Goal: Contribute content: Contribute content

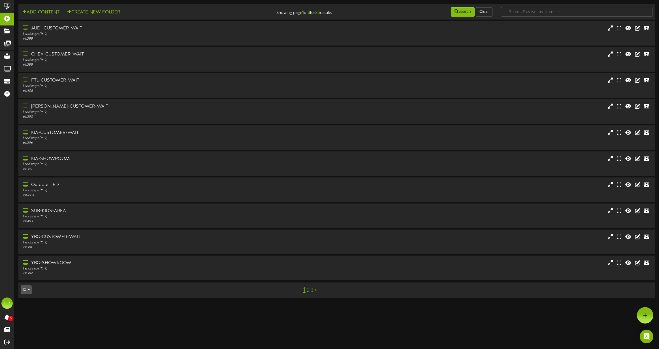
click at [307, 292] on link "2" at bounding box center [308, 290] width 3 height 6
click at [314, 290] on link "3" at bounding box center [313, 290] width 3 height 6
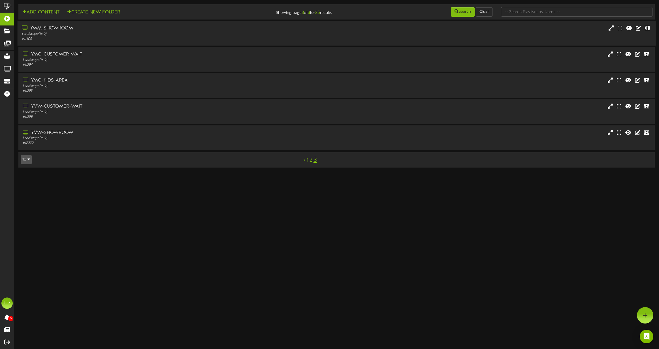
click at [78, 27] on div "YMM-SHOWROOM" at bounding box center [150, 28] width 257 height 7
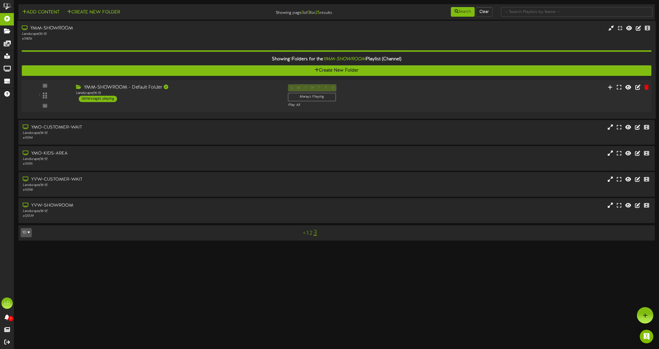
click at [94, 98] on div "26 messages playing" at bounding box center [98, 99] width 38 height 6
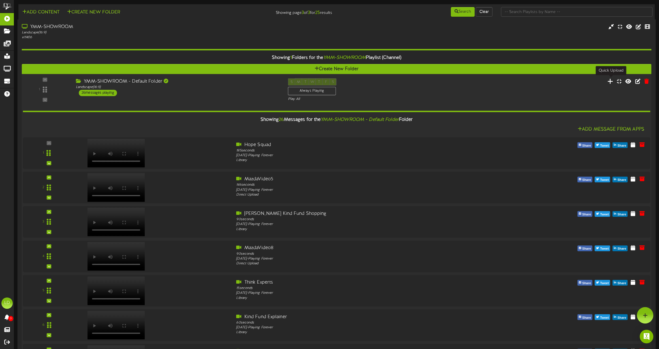
click at [611, 81] on icon at bounding box center [610, 81] width 6 height 6
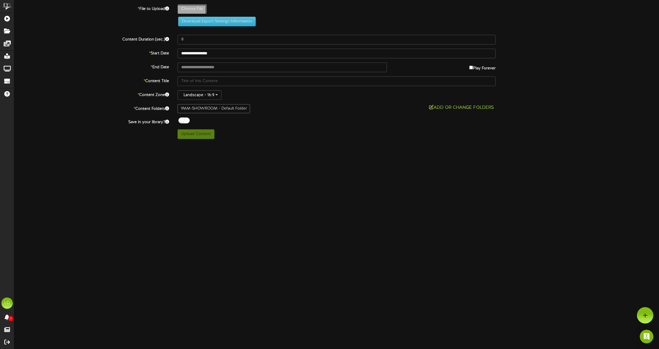
type input "**********"
type input "[DEMOGRAPHIC_DATA]"
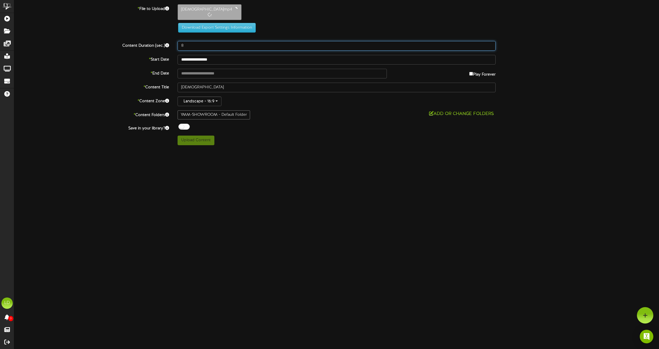
drag, startPoint x: 186, startPoint y: 45, endPoint x: 179, endPoint y: 45, distance: 6.8
click at [176, 44] on div "8" at bounding box center [336, 46] width 327 height 10
click at [440, 47] on input "30" at bounding box center [337, 46] width 318 height 10
type input "30"
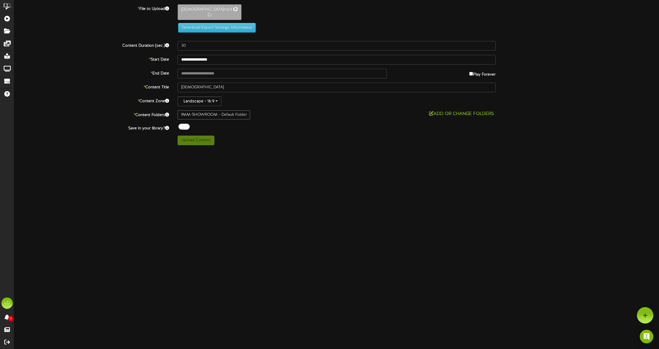
click at [405, 149] on html "ChannelValet Playlists Folders Messages My Library Groups Devices Help [PERSON_…" at bounding box center [329, 74] width 659 height 149
click at [200, 27] on button "Download Export Settings Information" at bounding box center [217, 27] width 78 height 10
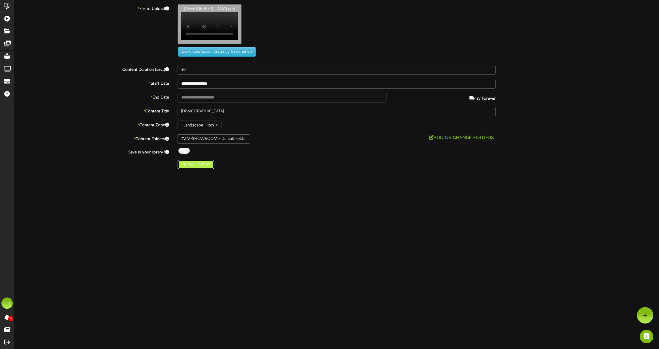
click at [194, 169] on button "Upload Content" at bounding box center [196, 165] width 37 height 10
type input "**********"
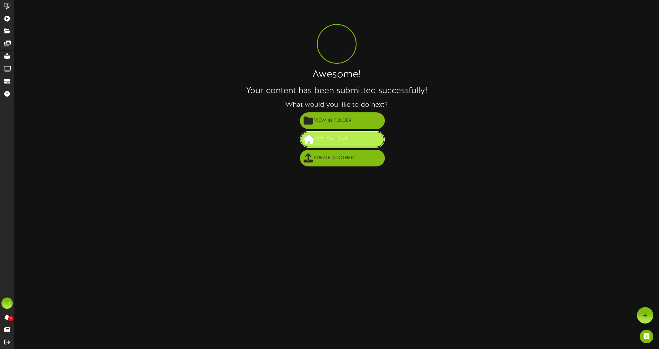
click at [340, 141] on span "Return Home" at bounding box center [332, 139] width 36 height 9
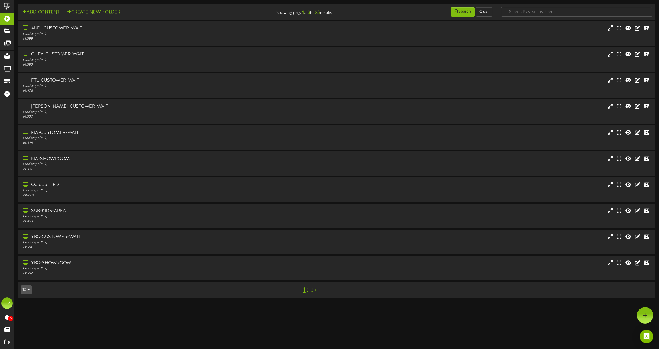
click at [307, 292] on link "2" at bounding box center [308, 290] width 3 height 6
click at [142, 269] on div "Landscape ( 16:9 )" at bounding box center [150, 268] width 257 height 5
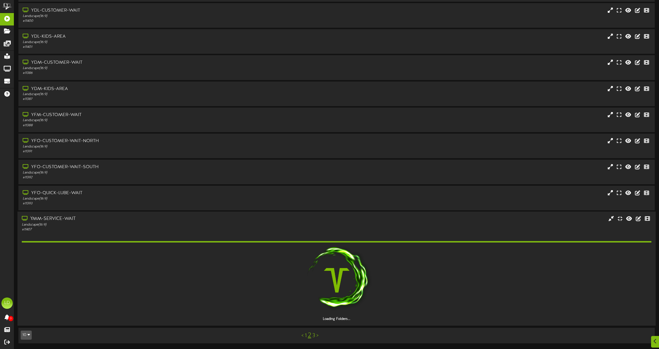
scroll to position [27, 0]
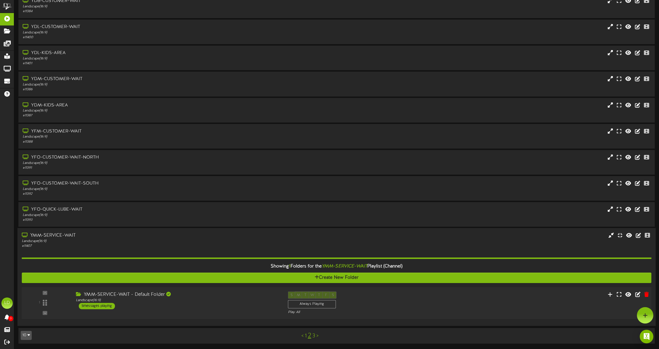
click at [106, 306] on div "5 messages playing" at bounding box center [97, 306] width 36 height 6
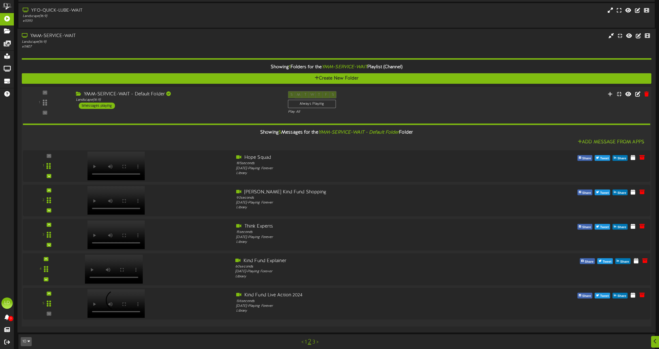
scroll to position [233, 0]
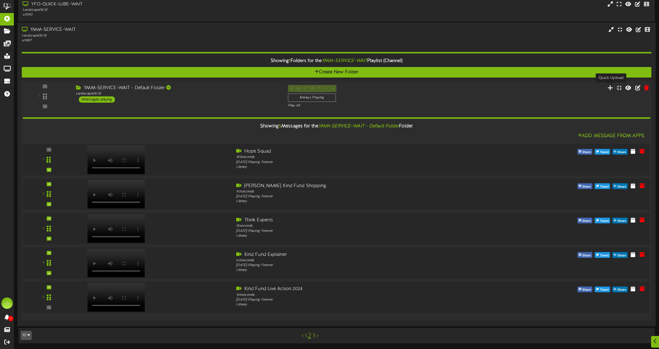
click at [612, 87] on icon at bounding box center [610, 88] width 6 height 6
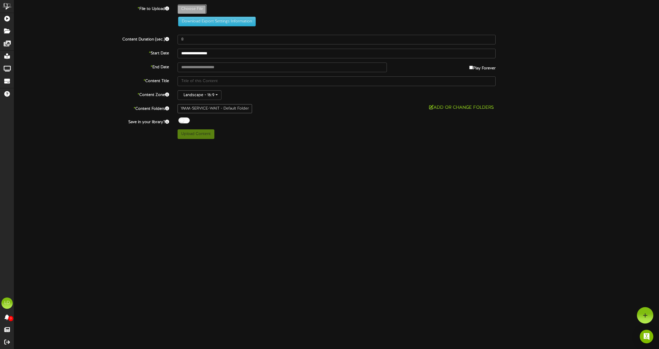
type input "**********"
type input "[DEMOGRAPHIC_DATA]"
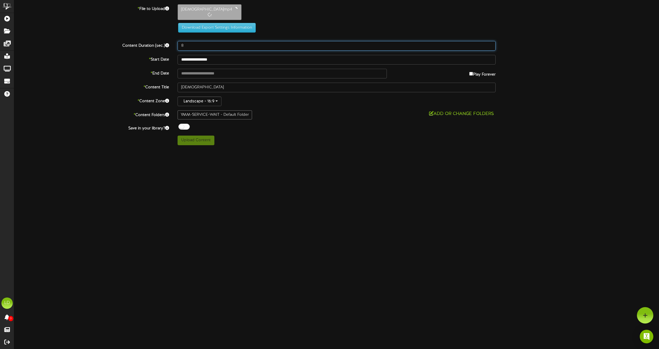
drag, startPoint x: 344, startPoint y: 46, endPoint x: 199, endPoint y: 45, distance: 144.7
click at [271, 45] on input "8" at bounding box center [337, 46] width 318 height 10
drag, startPoint x: 195, startPoint y: 43, endPoint x: 159, endPoint y: 45, distance: 36.3
click at [159, 45] on div "Content Duration (sec.) 8" at bounding box center [336, 46] width 653 height 10
type input "30"
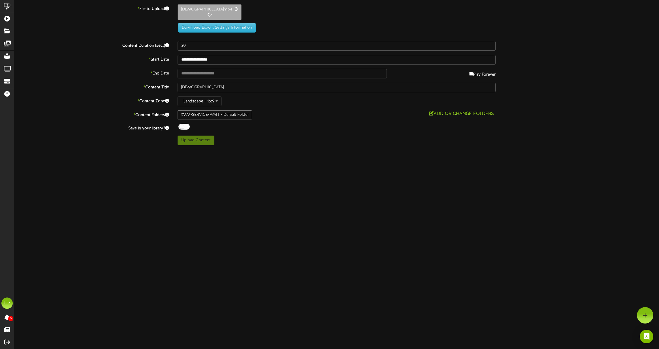
click at [332, 149] on html "ChannelValet Playlists Folders Messages My Library Groups Devices Help [PERSON_…" at bounding box center [329, 74] width 659 height 149
